Goal: Task Accomplishment & Management: Manage account settings

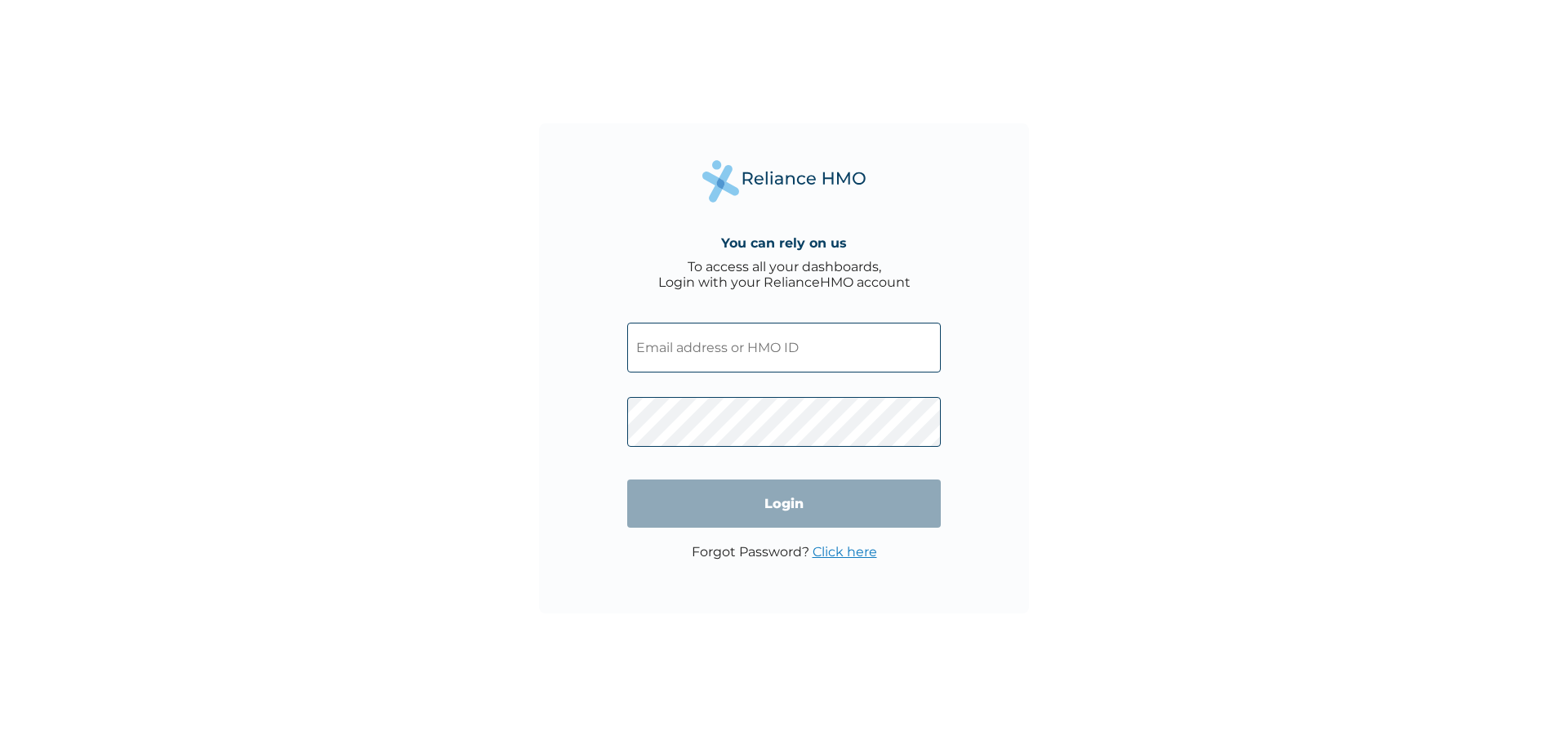
click at [842, 344] on input "text" at bounding box center [784, 347] width 314 height 50
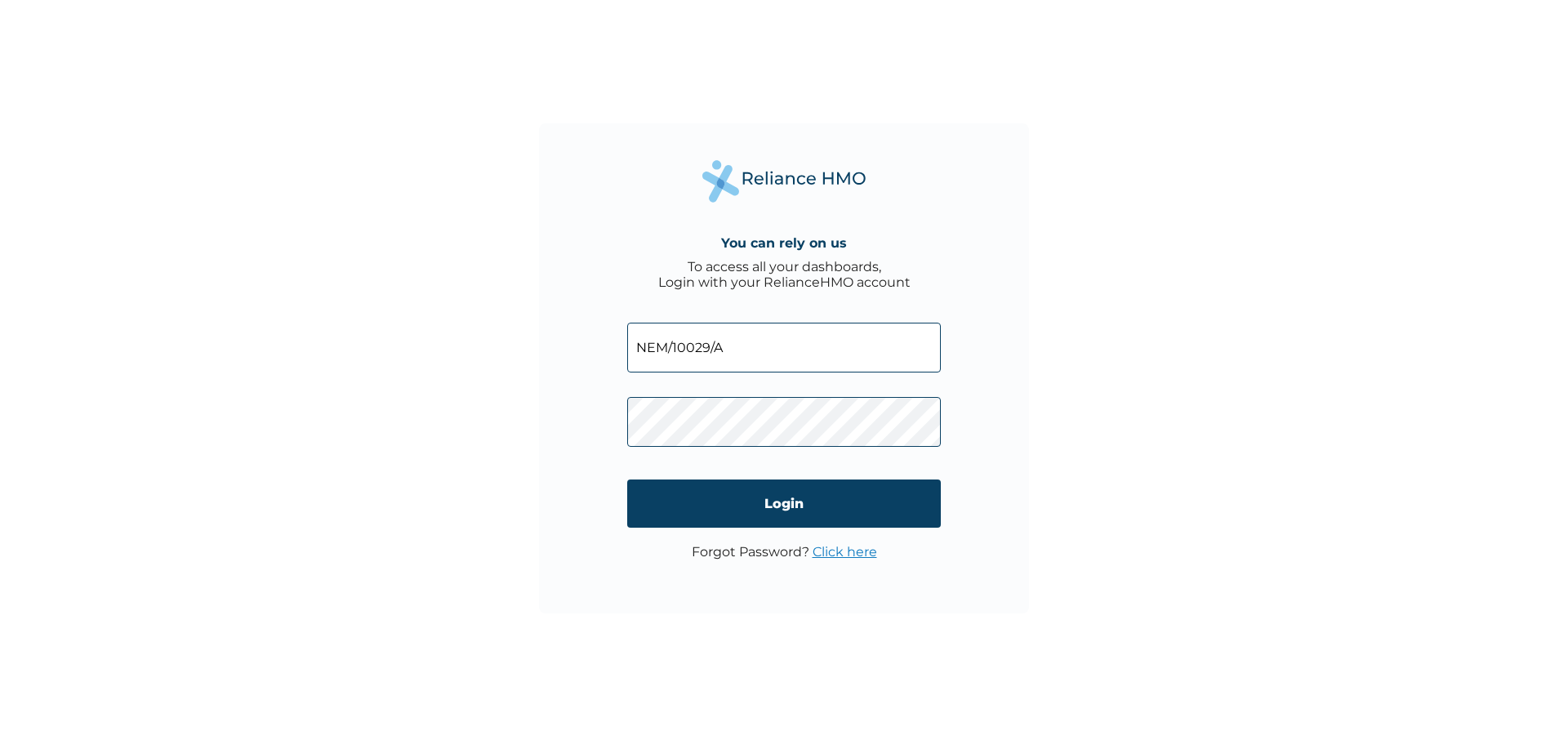
type input "NEM/10029/A"
click at [796, 495] on input "Login" at bounding box center [784, 503] width 314 height 48
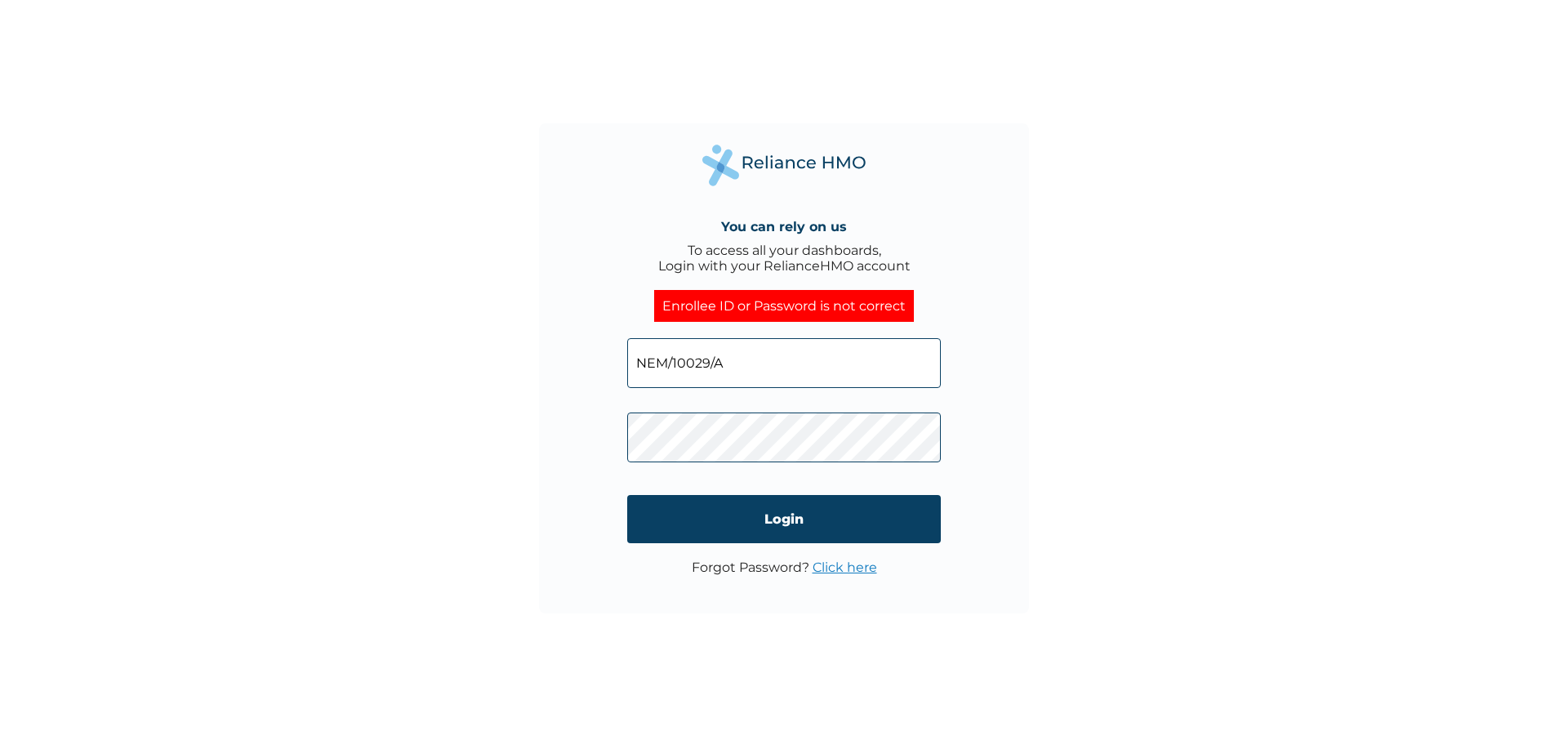
click input "Login" at bounding box center [784, 518] width 314 height 48
